Goal: Check status: Check status

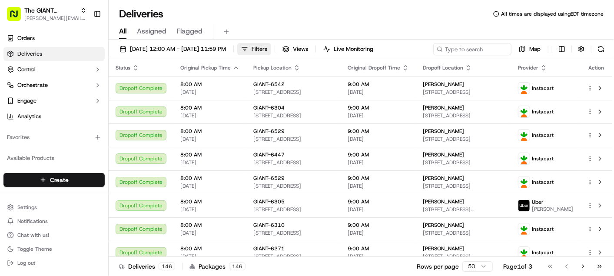
click at [267, 46] on span "Filters" at bounding box center [260, 49] width 16 height 8
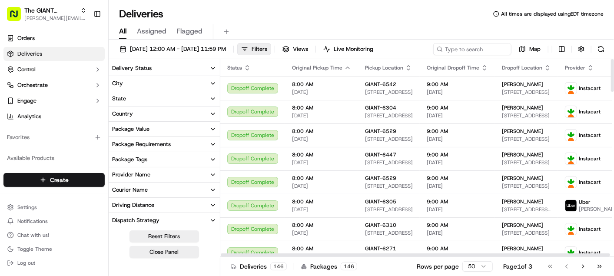
scroll to position [137, 0]
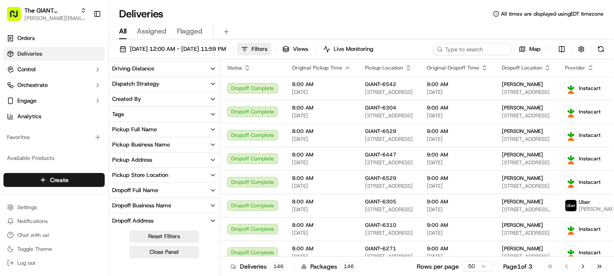
click at [208, 175] on button "Pickup Store Location" at bounding box center [164, 175] width 111 height 15
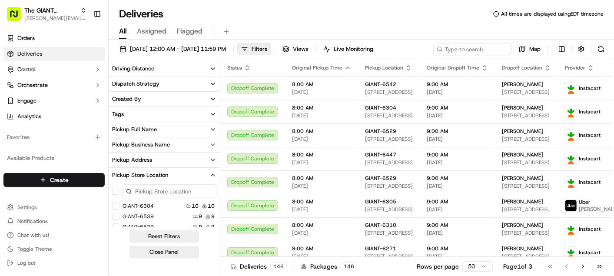
click at [146, 194] on input at bounding box center [170, 191] width 94 height 14
type input "6289"
click at [115, 204] on button "GIANT-6289" at bounding box center [115, 206] width 7 height 7
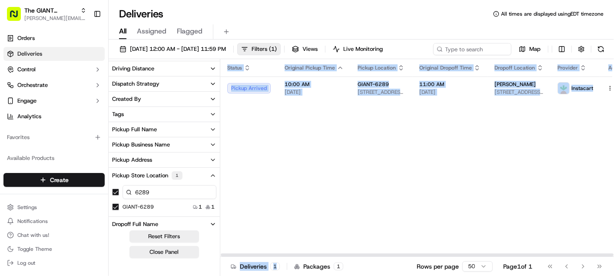
drag, startPoint x: 289, startPoint y: 250, endPoint x: 303, endPoint y: 257, distance: 15.9
click at [303, 257] on div "Status Original Pickup Time Pickup Location Original Dropoff Time Dropoff Locat…" at bounding box center [417, 168] width 394 height 219
drag, startPoint x: 303, startPoint y: 257, endPoint x: 284, endPoint y: 107, distance: 152.0
click at [284, 107] on div "Status Original Pickup Time Pickup Location Original Dropoff Time Dropoff Locat…" at bounding box center [426, 158] width 412 height 198
click at [294, 82] on span "10:00 AM" at bounding box center [314, 84] width 59 height 7
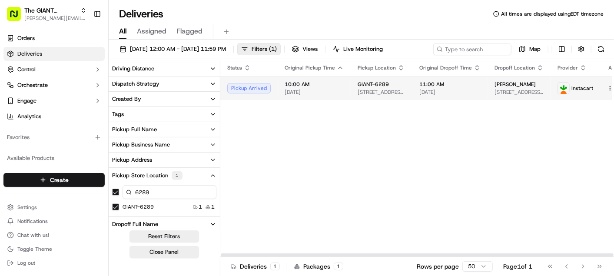
click at [294, 82] on span "10:00 AM" at bounding box center [314, 84] width 59 height 7
drag, startPoint x: 294, startPoint y: 82, endPoint x: 254, endPoint y: 87, distance: 39.4
click at [254, 87] on div "Pickup Arrived" at bounding box center [248, 88] width 43 height 10
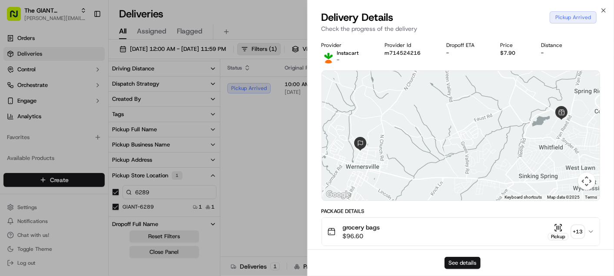
click at [459, 263] on button "See details" at bounding box center [463, 263] width 36 height 12
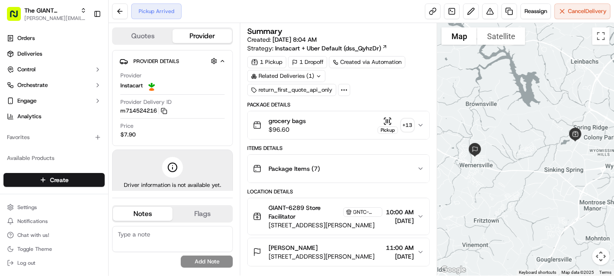
click at [329, 204] on span "GIANT-6289 Store Facilitator" at bounding box center [305, 212] width 73 height 17
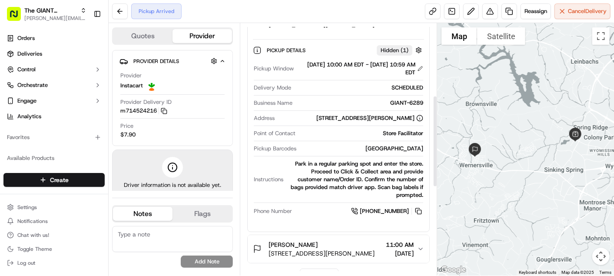
scroll to position [201, 0]
click at [542, 12] on span "Reassign" at bounding box center [536, 11] width 23 height 8
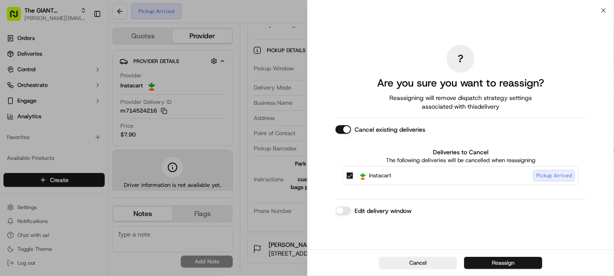
click at [475, 266] on button "Reassign" at bounding box center [503, 263] width 78 height 12
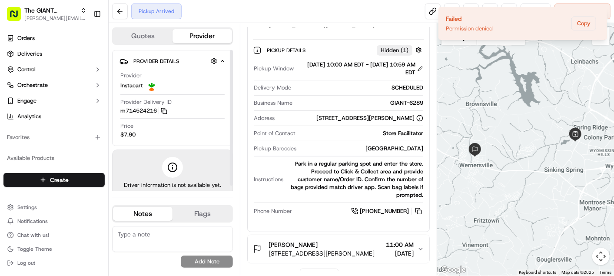
click at [177, 173] on div at bounding box center [172, 167] width 21 height 21
click at [137, 35] on button "Quotes" at bounding box center [143, 36] width 60 height 14
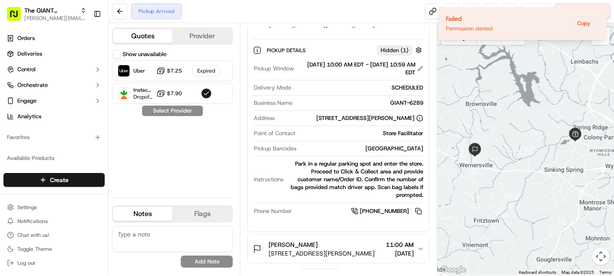
click at [194, 26] on div "Quotes Provider Show unavailable Uber $7.25 Expired Instacart Dropoff ETA - $7.…" at bounding box center [174, 149] width 131 height 253
click at [195, 30] on button "Provider" at bounding box center [203, 36] width 60 height 14
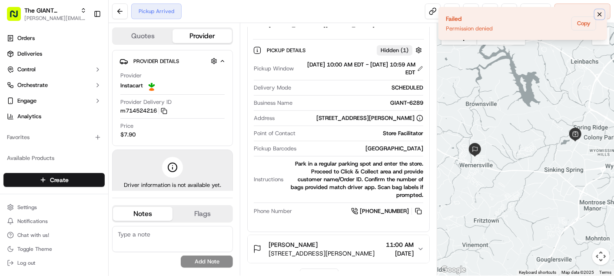
click at [600, 16] on icon "Notifications (F8)" at bounding box center [600, 14] width 7 height 7
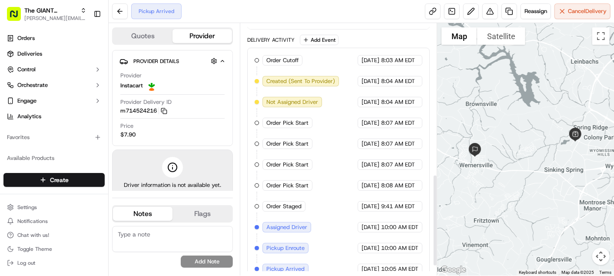
scroll to position [441, 0]
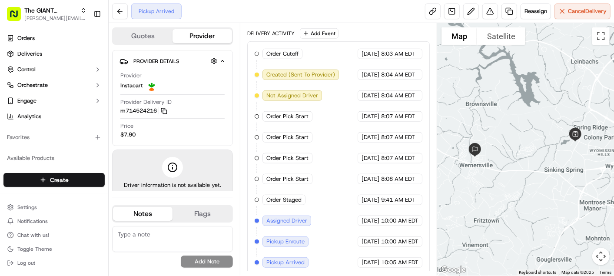
click at [289, 221] on span "Assigned Driver" at bounding box center [287, 221] width 41 height 8
click at [370, 220] on span "[DATE]" at bounding box center [371, 221] width 18 height 8
drag, startPoint x: 370, startPoint y: 220, endPoint x: 288, endPoint y: 214, distance: 82.0
click at [288, 217] on span "Assigned Driver" at bounding box center [287, 221] width 41 height 8
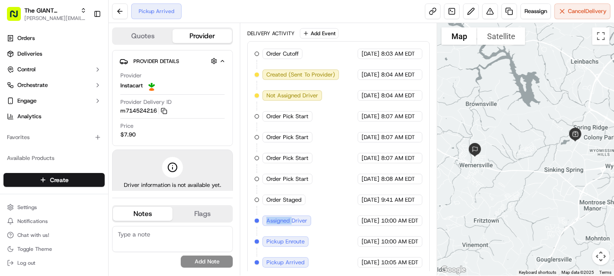
click at [288, 217] on span "Assigned Driver" at bounding box center [287, 221] width 41 height 8
click at [443, 211] on div at bounding box center [525, 149] width 177 height 253
click at [341, 172] on div "Order Cutoff The GIANT Company [DATE] 8:03 AM EDT Created (Sent To Provider) In…" at bounding box center [339, 158] width 168 height 219
click at [120, 5] on button at bounding box center [120, 11] width 16 height 16
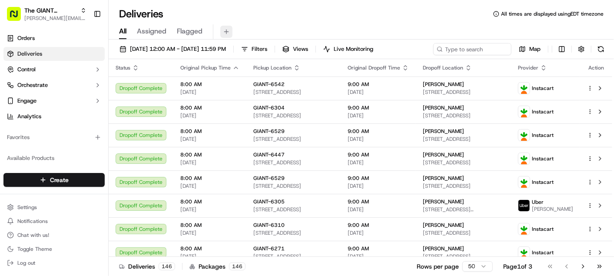
click at [225, 30] on button at bounding box center [226, 32] width 12 height 12
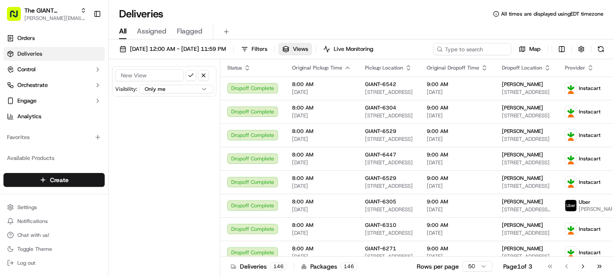
click at [167, 75] on input at bounding box center [149, 75] width 69 height 12
type input "6289"
click at [267, 49] on span "Filters" at bounding box center [260, 49] width 16 height 8
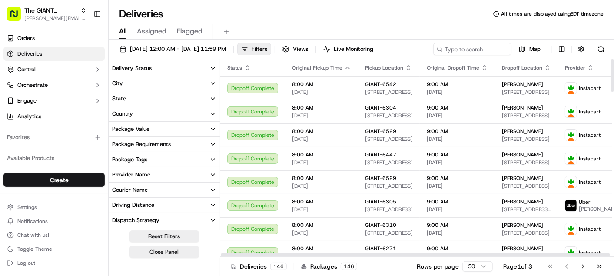
scroll to position [66, 0]
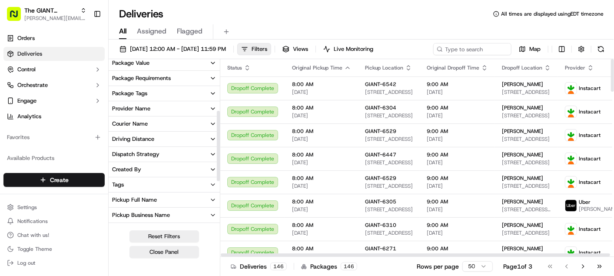
click at [161, 242] on div "Pickup Store Location" at bounding box center [140, 246] width 56 height 8
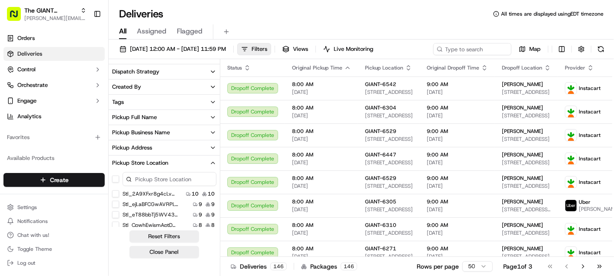
click at [163, 178] on input at bounding box center [170, 179] width 94 height 14
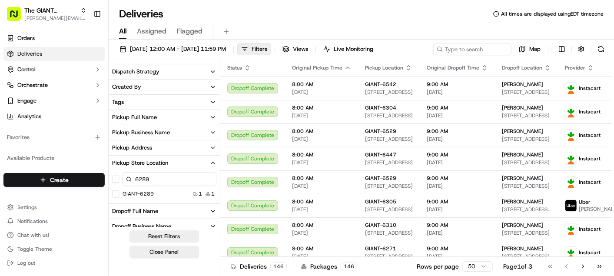
type input "6289"
click at [116, 192] on button "GIANT-6289" at bounding box center [115, 193] width 7 height 7
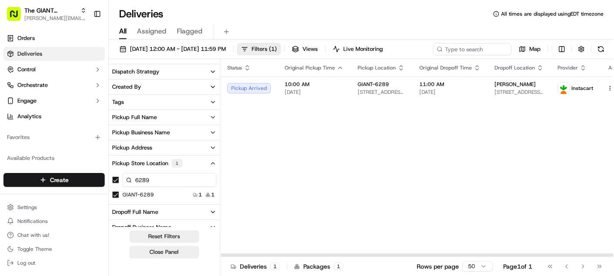
click at [260, 114] on div "Status Original Pickup Time Pickup Location Original Dropoff Time Dropoff Locat…" at bounding box center [426, 158] width 412 height 198
click at [358, 94] on span "[STREET_ADDRESS][PERSON_NAME]" at bounding box center [382, 92] width 48 height 7
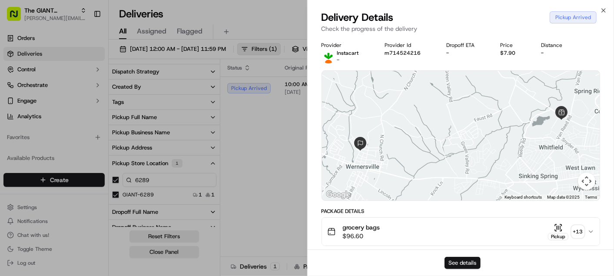
click at [460, 260] on button "See details" at bounding box center [463, 263] width 36 height 12
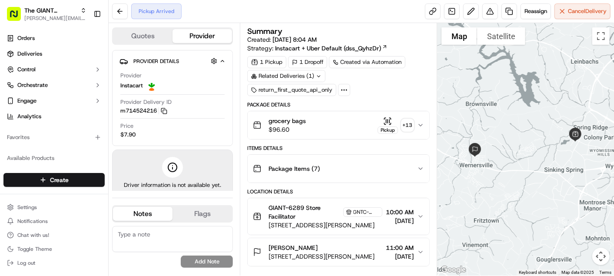
click at [340, 14] on div "Pickup Arrived Reassign Cancel Delivery" at bounding box center [362, 11] width 506 height 23
click at [492, 11] on button at bounding box center [491, 11] width 16 height 16
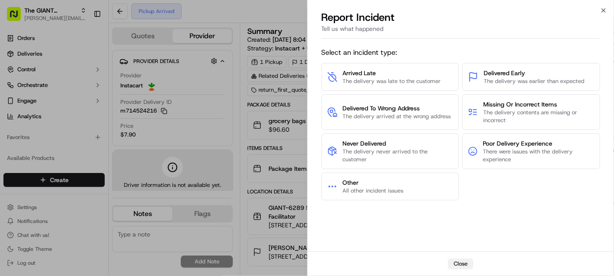
click at [456, 266] on button "Close" at bounding box center [460, 264] width 25 height 10
